Goal: Task Accomplishment & Management: Complete application form

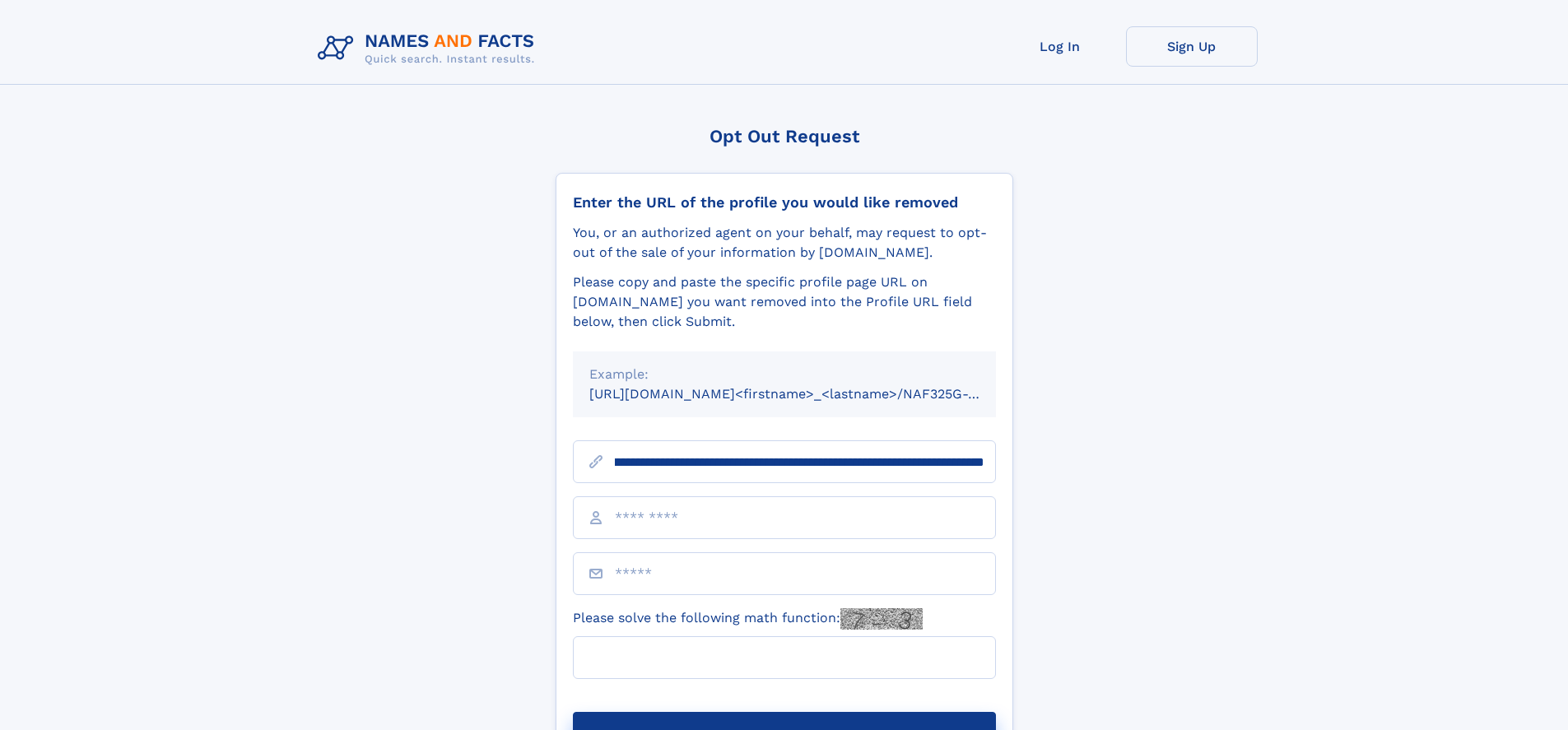
scroll to position [0, 202]
type input "**********"
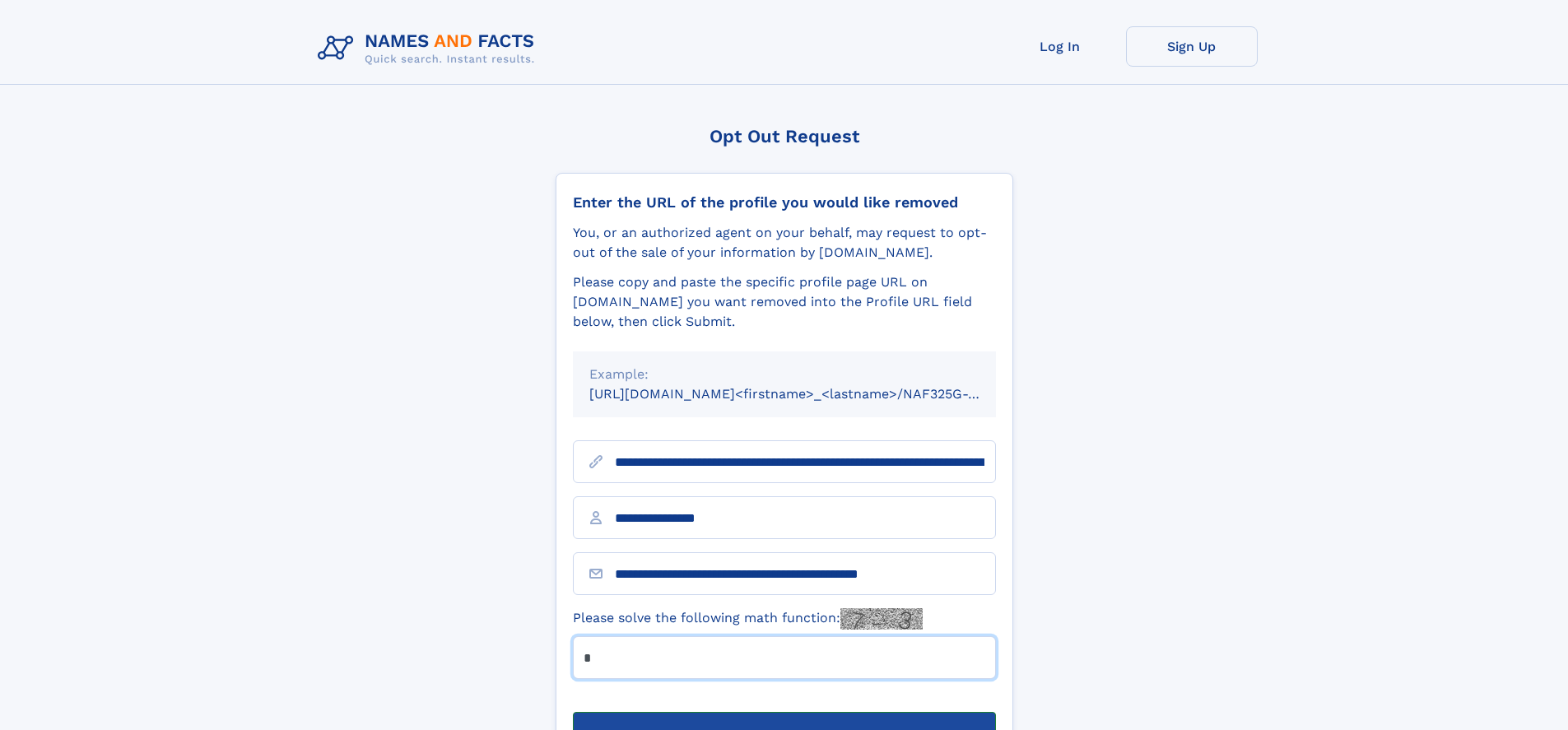
type input "*"
click at [783, 711] on button "Submit Opt Out Request" at bounding box center [784, 737] width 423 height 53
